Goal: Task Accomplishment & Management: Manage account settings

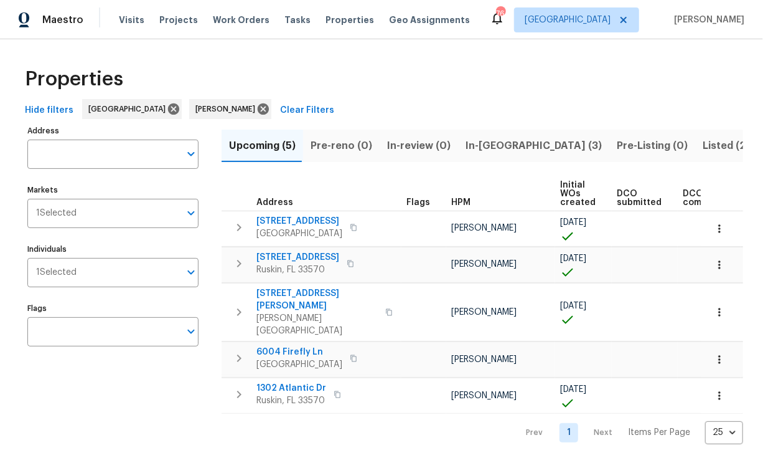
click at [111, 164] on input "Address" at bounding box center [103, 153] width 153 height 29
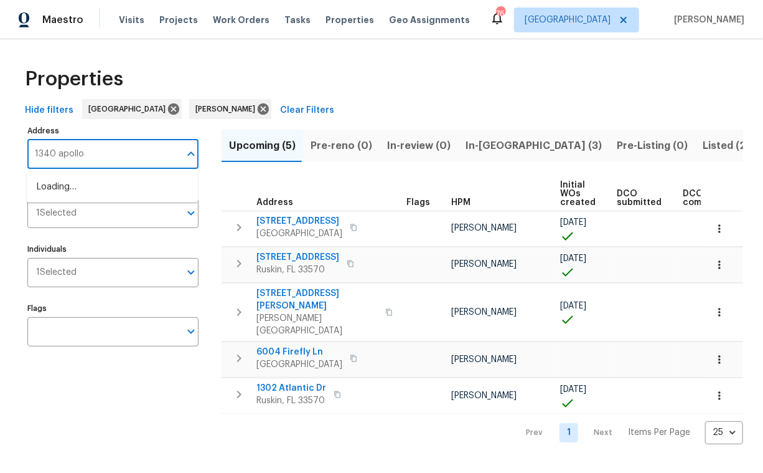
type input "1340 apollo"
click at [118, 197] on li "1340 Apollo Beach Blvd S Apollo Beach FL 33572" at bounding box center [112, 187] width 171 height 21
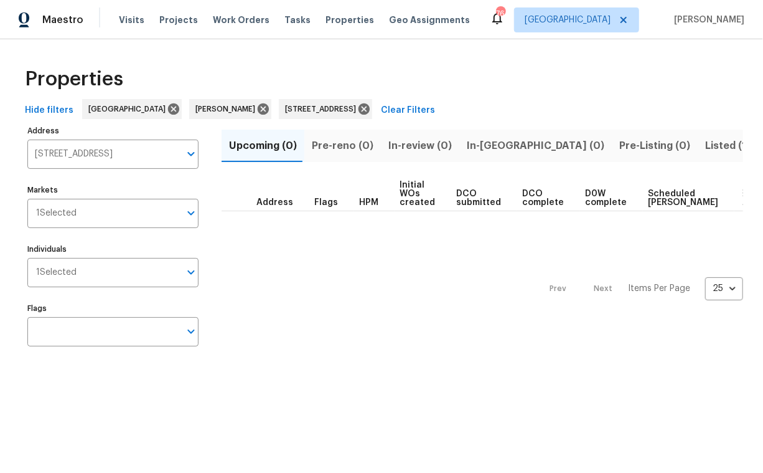
click at [705, 140] on span "Listed (1)" at bounding box center [727, 145] width 45 height 17
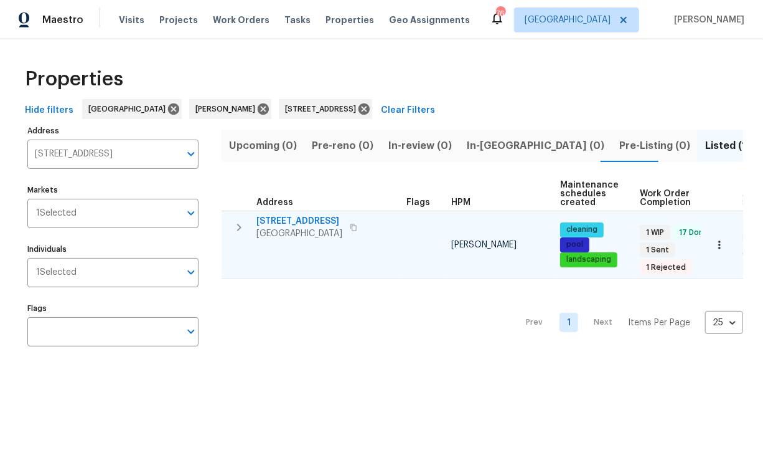
click at [357, 229] on icon "button" at bounding box center [353, 227] width 7 height 7
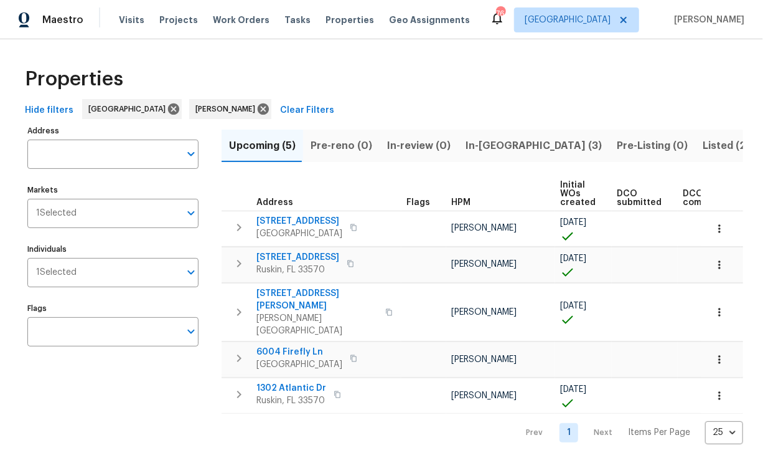
click at [476, 142] on span "In-[GEOGRAPHIC_DATA] (3)" at bounding box center [534, 145] width 136 height 17
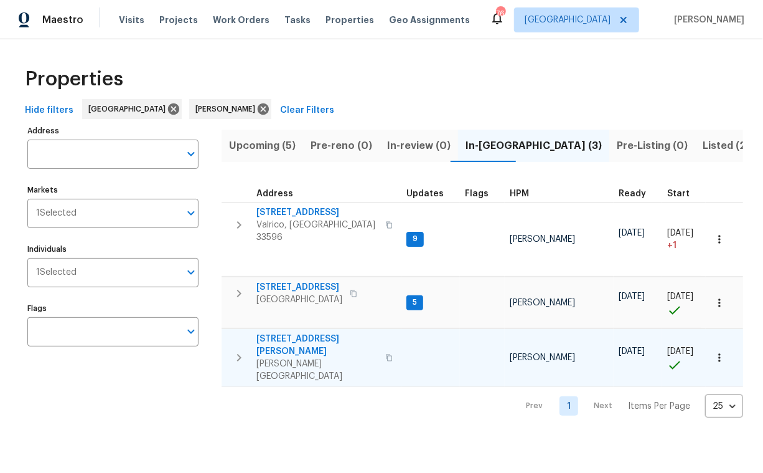
click at [306, 333] on span "[STREET_ADDRESS][PERSON_NAME]" at bounding box center [317, 345] width 121 height 25
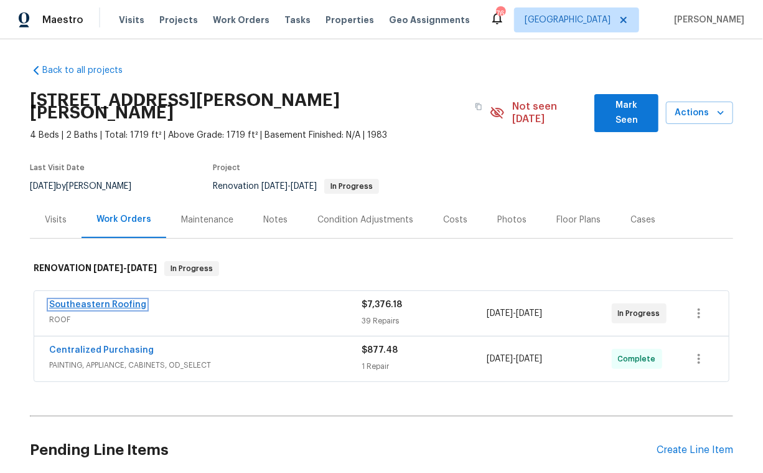
click at [110, 300] on link "Southeastern Roofing" at bounding box center [97, 304] width 97 height 9
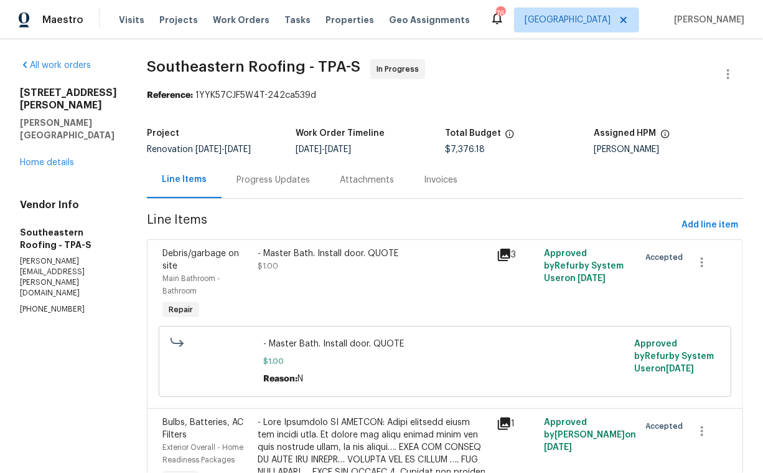
click at [244, 178] on div "Progress Updates" at bounding box center [273, 180] width 73 height 12
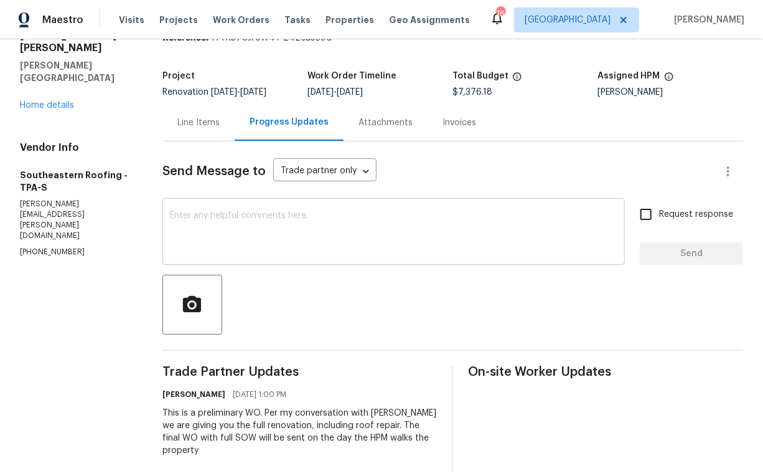
scroll to position [72, 0]
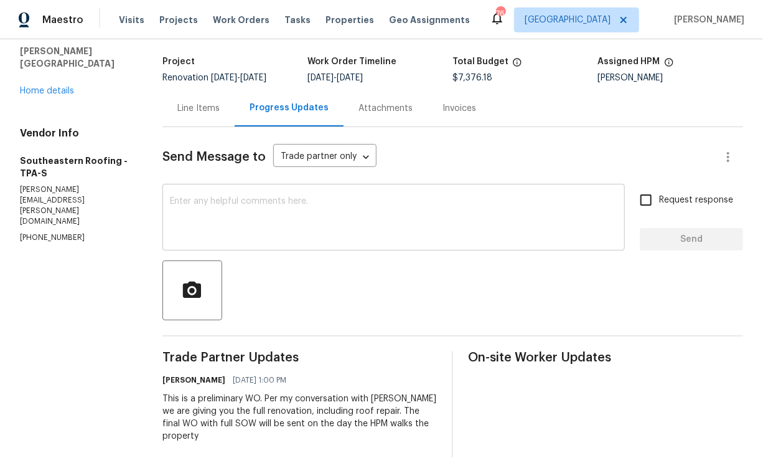
click at [293, 197] on textarea at bounding box center [394, 219] width 448 height 44
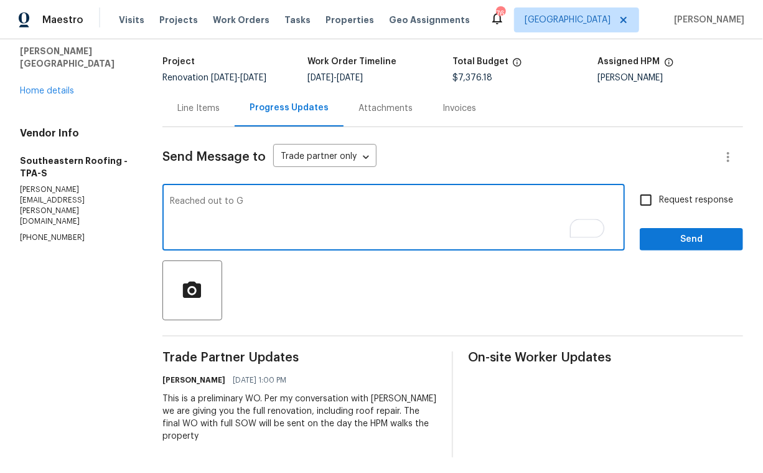
type textarea "Reached out to GC"
drag, startPoint x: 251, startPoint y: 203, endPoint x: 136, endPoint y: 197, distance: 115.3
click at [136, 197] on div "All work orders [STREET_ADDRESS][PERSON_NAME][PERSON_NAME] Home details Vendor …" at bounding box center [381, 222] width 763 height 509
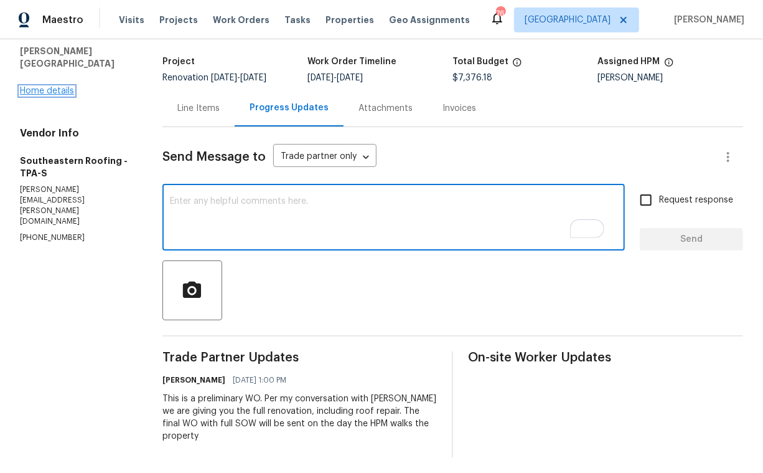
click at [50, 87] on link "Home details" at bounding box center [47, 91] width 54 height 9
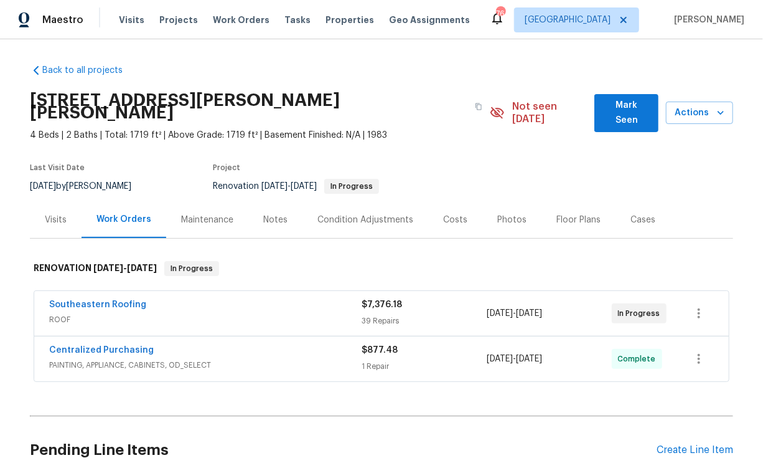
click at [276, 214] on div "Notes" at bounding box center [275, 220] width 24 height 12
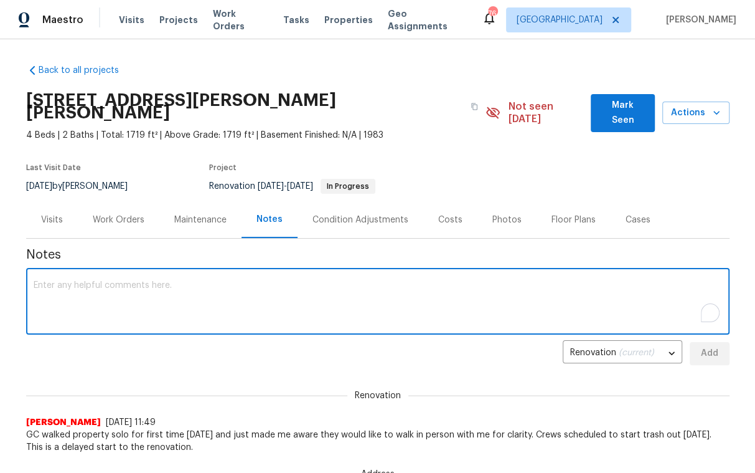
click at [201, 298] on textarea "To enrich screen reader interactions, please activate Accessibility in Grammarl…" at bounding box center [378, 303] width 689 height 44
paste textarea "Reached out to GC"
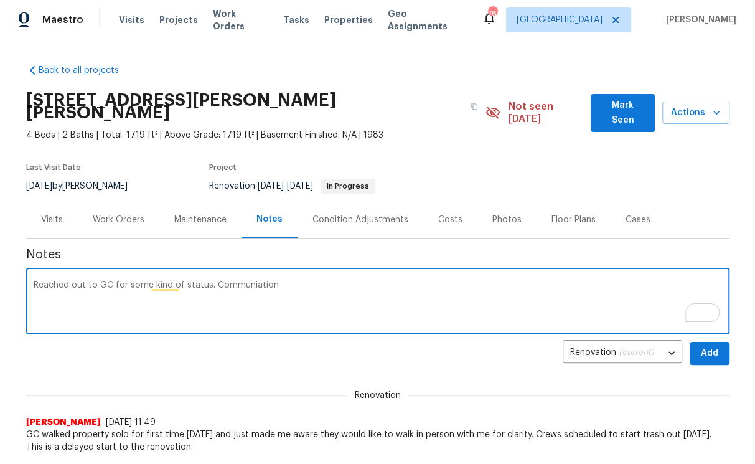
drag, startPoint x: 90, startPoint y: 271, endPoint x: 34, endPoint y: 265, distance: 57.0
click at [34, 271] on div "Reached out to GC for some kind of status. Communiation x ​" at bounding box center [378, 303] width 704 height 64
click at [273, 281] on textarea "Sent text to GC for some kind of status. Communiation" at bounding box center [378, 303] width 689 height 44
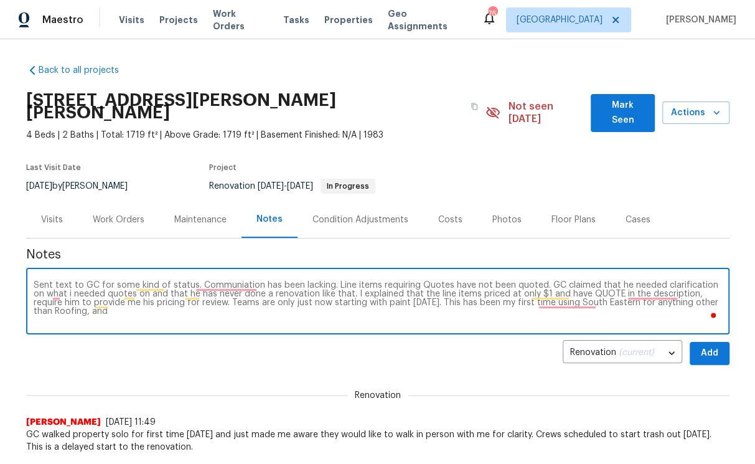
drag, startPoint x: 400, startPoint y: 290, endPoint x: 407, endPoint y: 302, distance: 14.5
click at [407, 302] on textarea "Sent text to GC for some kind of status. Communiation has been lacking. Line it…" at bounding box center [378, 303] width 689 height 44
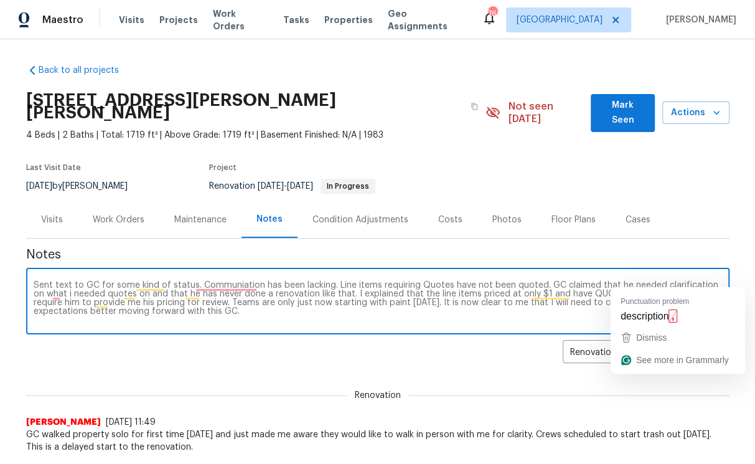
click at [656, 281] on textarea "Sent text to GC for some kind of status. Communiation has been lacking. Line it…" at bounding box center [378, 303] width 689 height 44
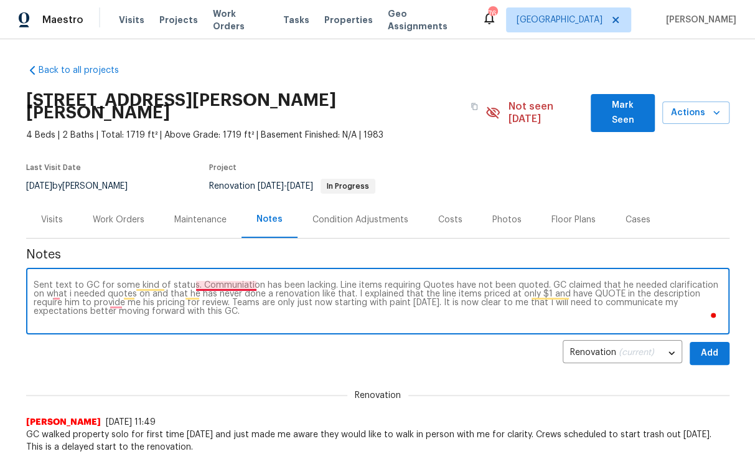
click at [207, 281] on textarea "Sent text to GC for some kind of status. Communiation has been lacking. Line it…" at bounding box center [378, 303] width 689 height 44
drag, startPoint x: 196, startPoint y: 291, endPoint x: 203, endPoint y: 300, distance: 11.5
click at [203, 300] on textarea "Sent text to GC for some kind of status. Communication has been lacking. Line i…" at bounding box center [378, 303] width 689 height 44
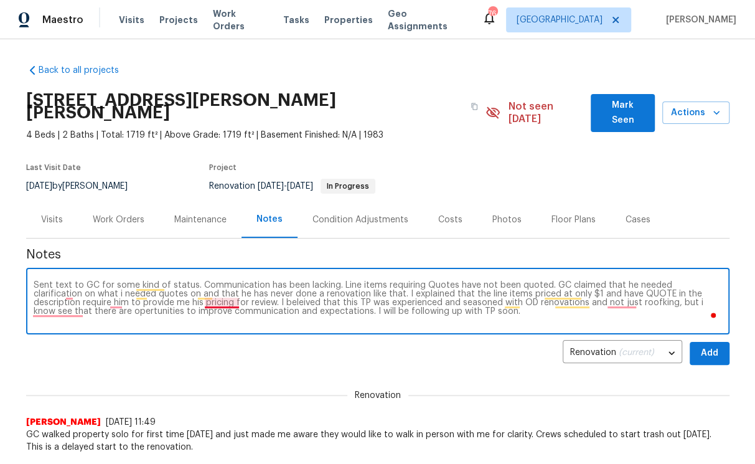
click at [224, 291] on textarea "Sent text to GC for some kind of status. Communication has been lacking. Line i…" at bounding box center [378, 303] width 689 height 44
click at [59, 301] on textarea "Sent text to GC for some kind of status. Communication has been lacking. Line i…" at bounding box center [378, 303] width 689 height 44
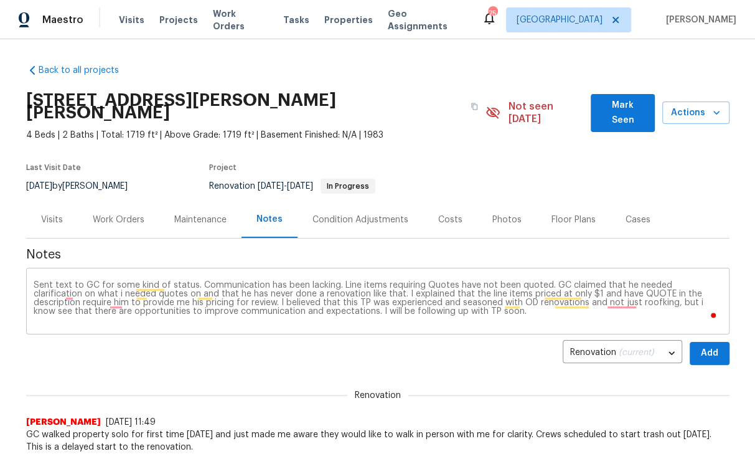
click at [559, 315] on div "Sent text to GC for some kind of status. Communication has been lacking. Line i…" at bounding box center [378, 303] width 704 height 64
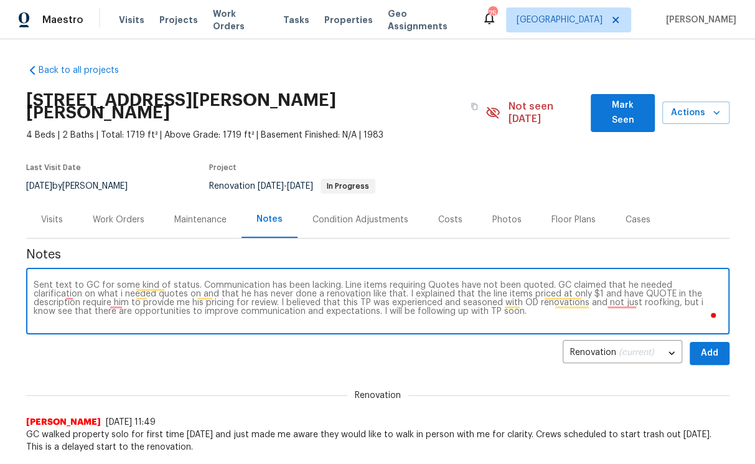
click at [578, 300] on textarea "Sent text to GC for some kind of status. Communication has been lacking. Line i…" at bounding box center [378, 303] width 689 height 44
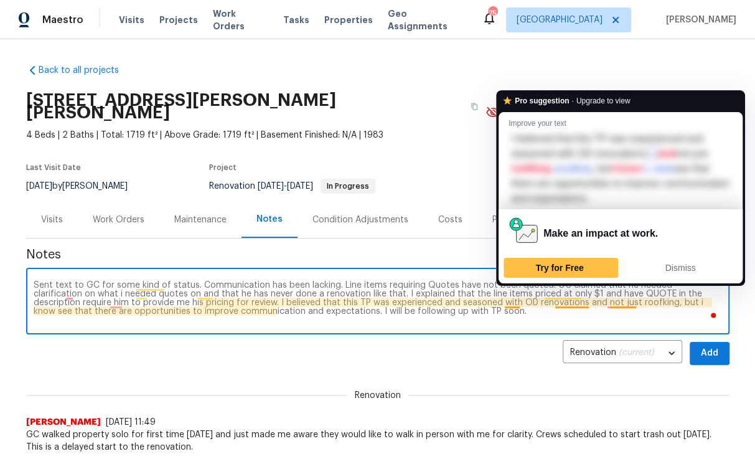
click at [569, 291] on textarea "Sent text to GC for some kind of status. Communication has been lacking. Line i…" at bounding box center [378, 303] width 689 height 44
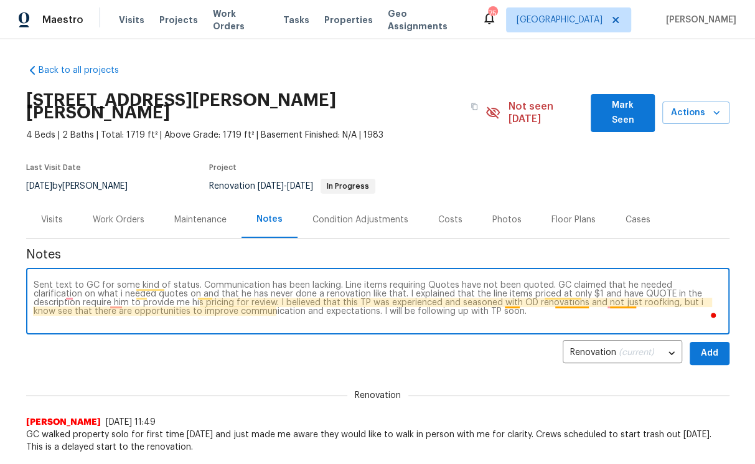
click at [573, 293] on textarea "Sent text to GC for some kind of status. Communication has been lacking. Line i…" at bounding box center [378, 303] width 689 height 44
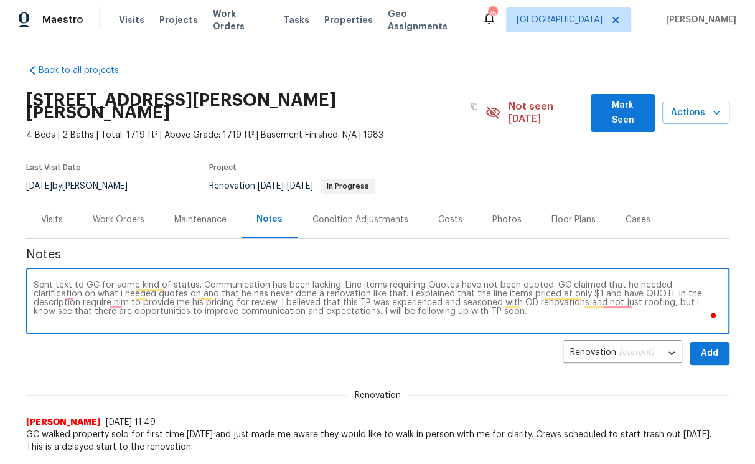
type textarea "Sent text to GC for some kind of status. Communication has been lacking. Line i…"
click at [709, 346] on span "Add" at bounding box center [710, 354] width 20 height 16
